Goal: Task Accomplishment & Management: Use online tool/utility

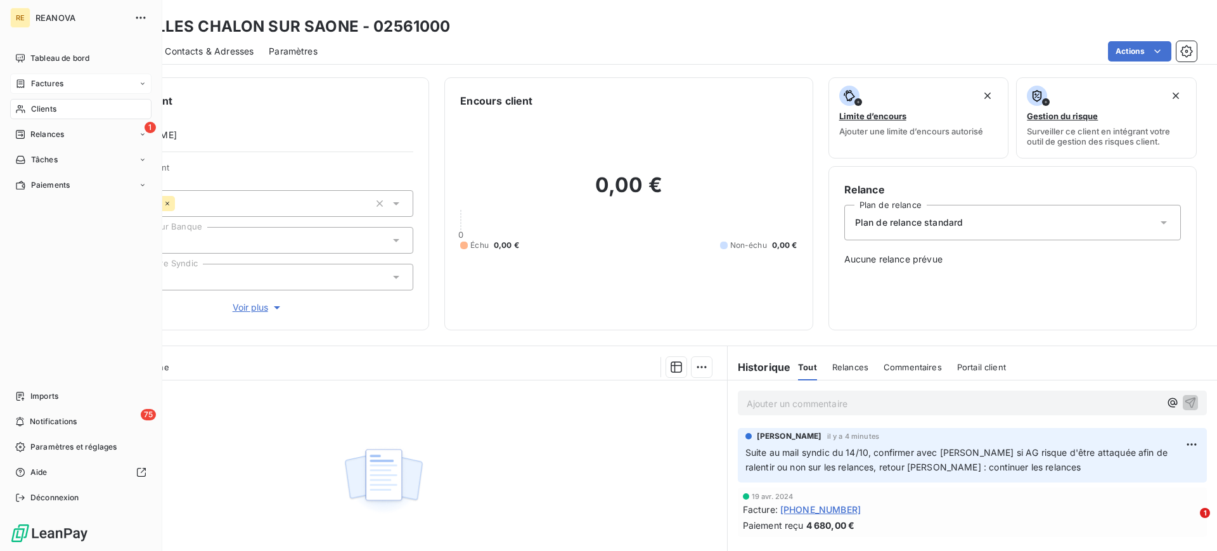
click at [39, 84] on span "Factures" at bounding box center [47, 83] width 32 height 11
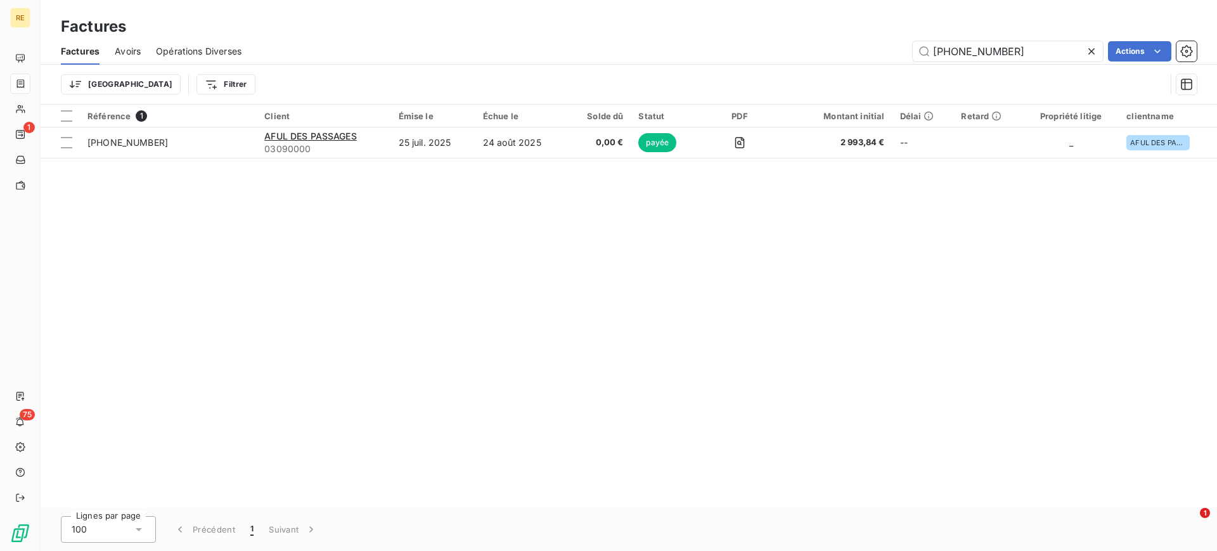
drag, startPoint x: 1011, startPoint y: 55, endPoint x: 792, endPoint y: 58, distance: 218.8
click at [792, 58] on div "[PHONE_NUMBER] Actions" at bounding box center [727, 51] width 940 height 20
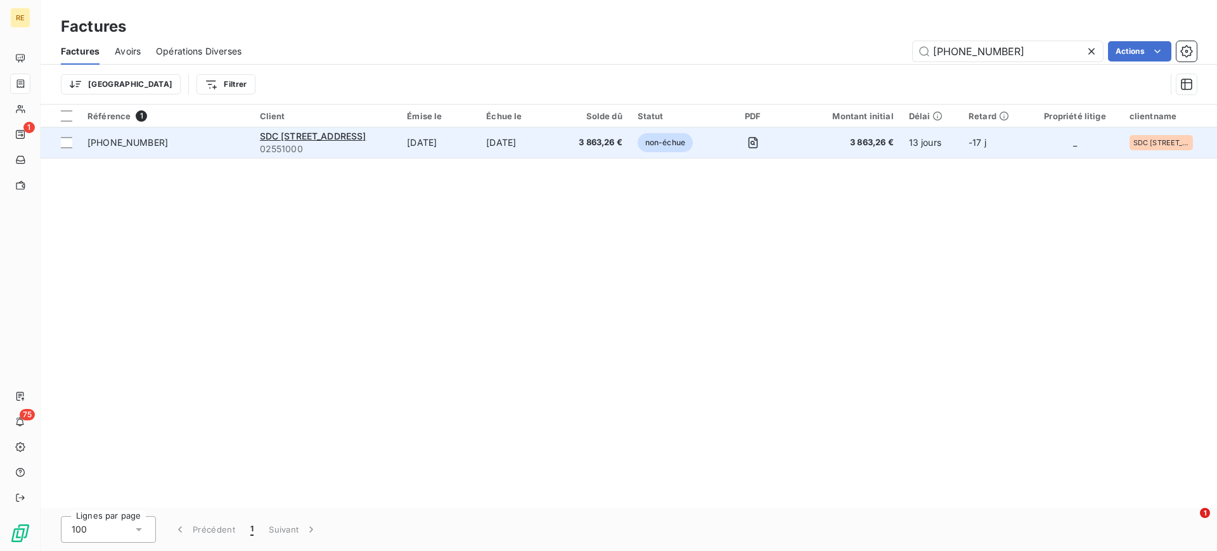
type input "[PHONE_NUMBER]"
click at [432, 141] on td "[DATE]" at bounding box center [438, 142] width 79 height 30
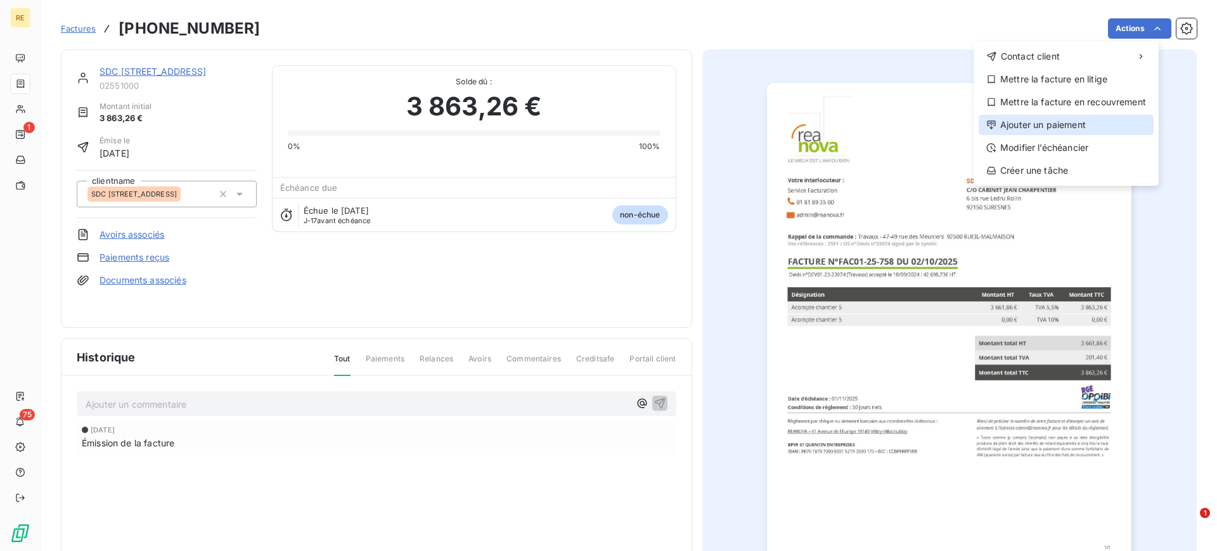
click at [1035, 124] on div "Ajouter un paiement" at bounding box center [1066, 125] width 175 height 20
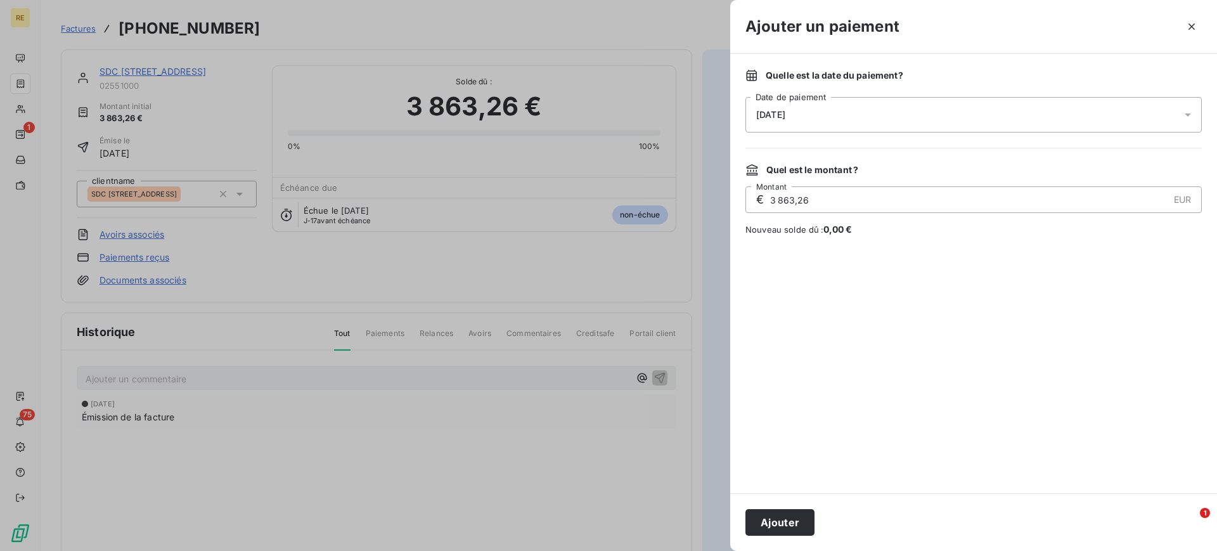
click at [777, 112] on span "[DATE]" at bounding box center [770, 115] width 29 height 10
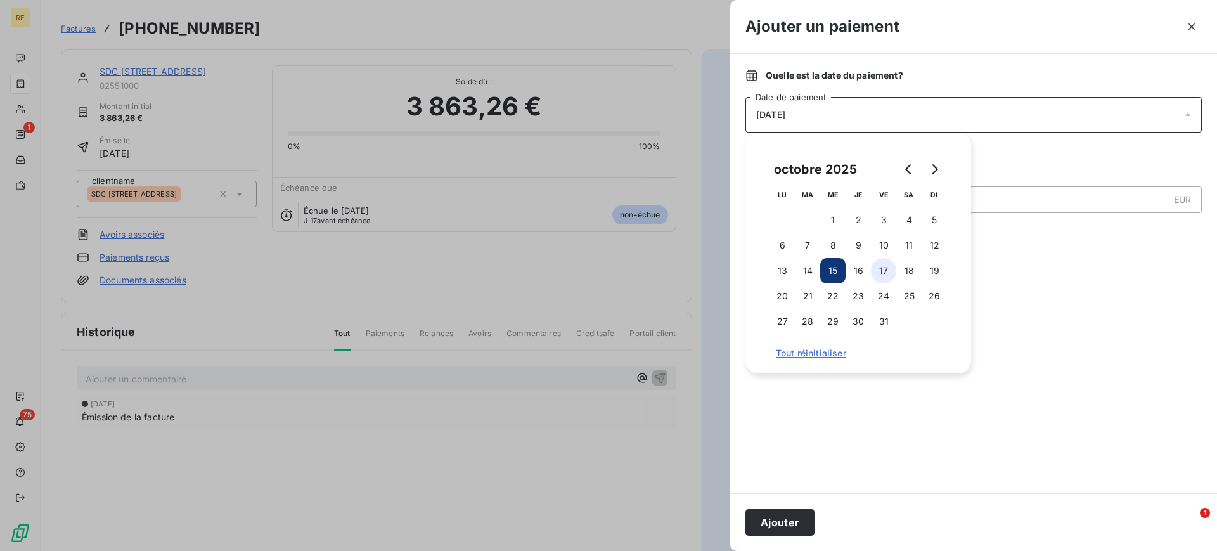
click at [888, 274] on button "17" at bounding box center [883, 270] width 25 height 25
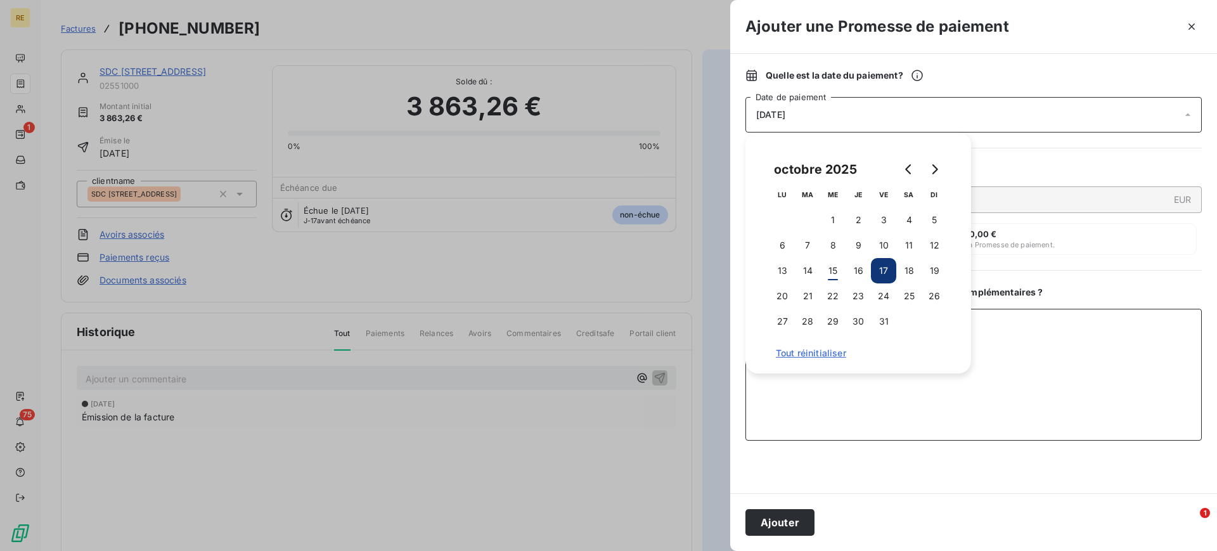
click at [959, 391] on textarea "Ajouter un commentaire ( facultatif )" at bounding box center [974, 375] width 457 height 132
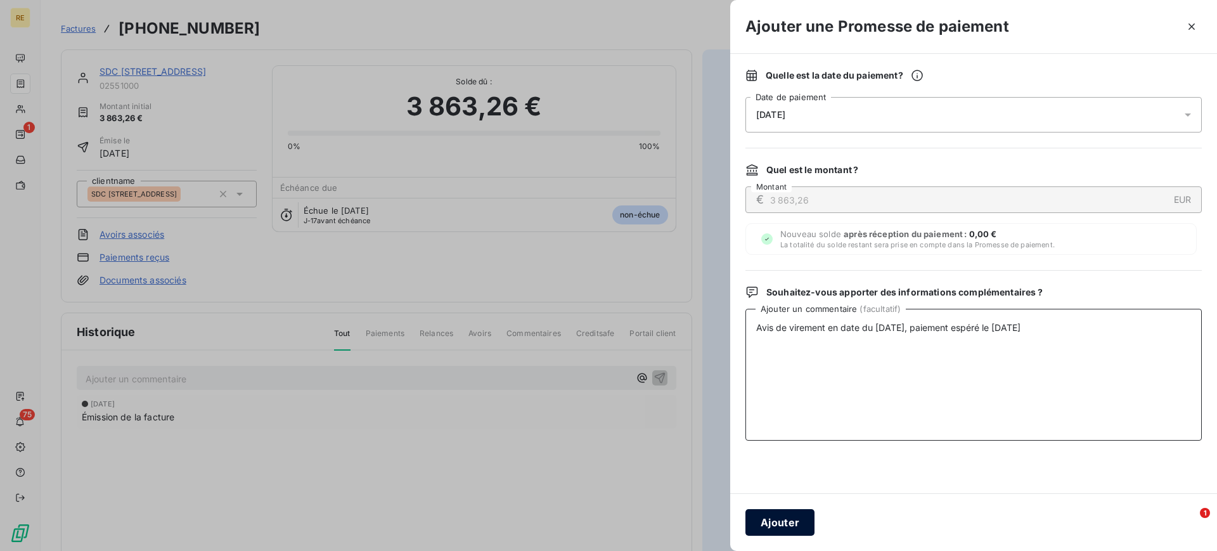
type textarea "Avis de virement en date du [DATE], paiement espéré le [DATE]"
click at [763, 514] on button "Ajouter" at bounding box center [780, 522] width 69 height 27
